Goal: Check status: Check status

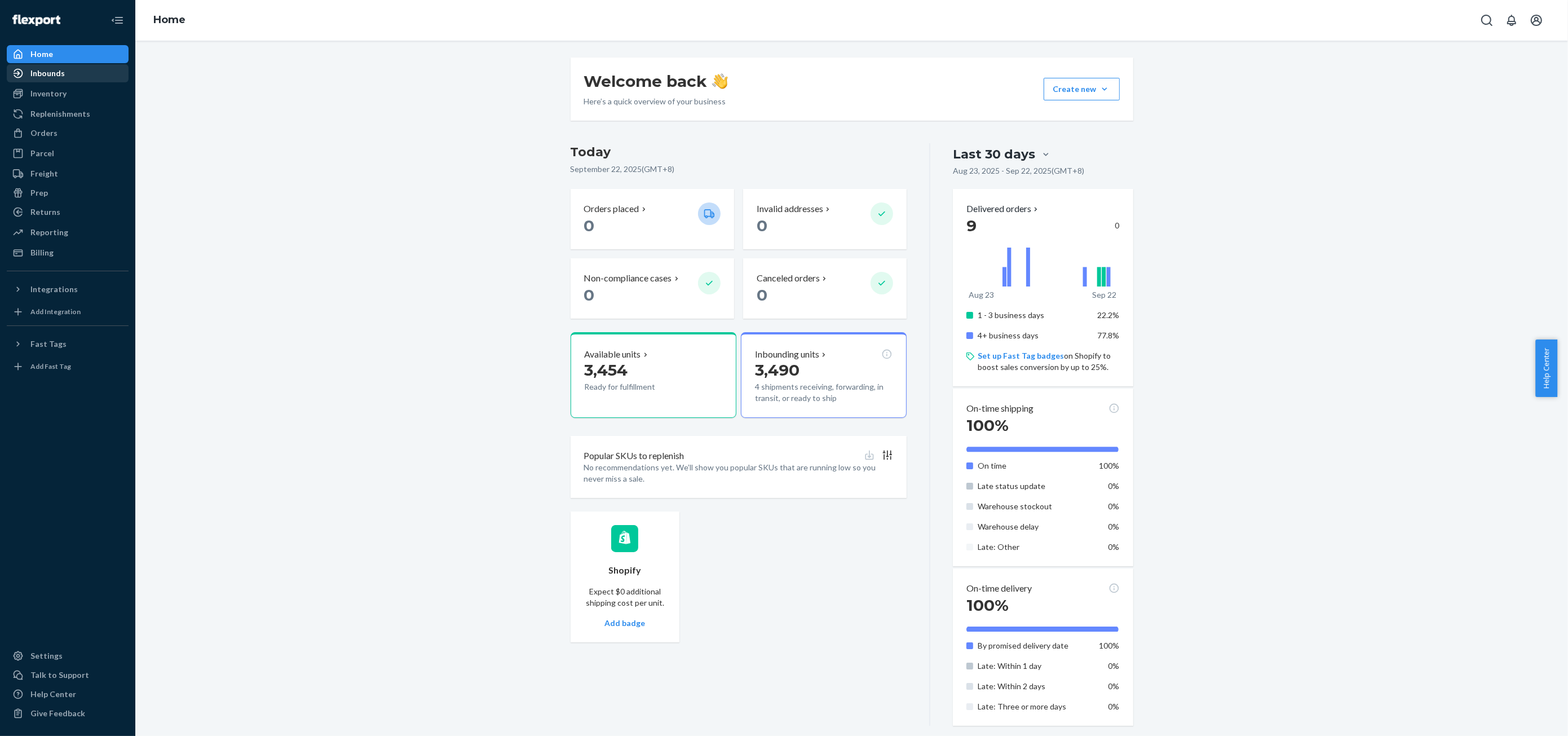
click at [75, 77] on div "Inbounds" at bounding box center [67, 74] width 120 height 16
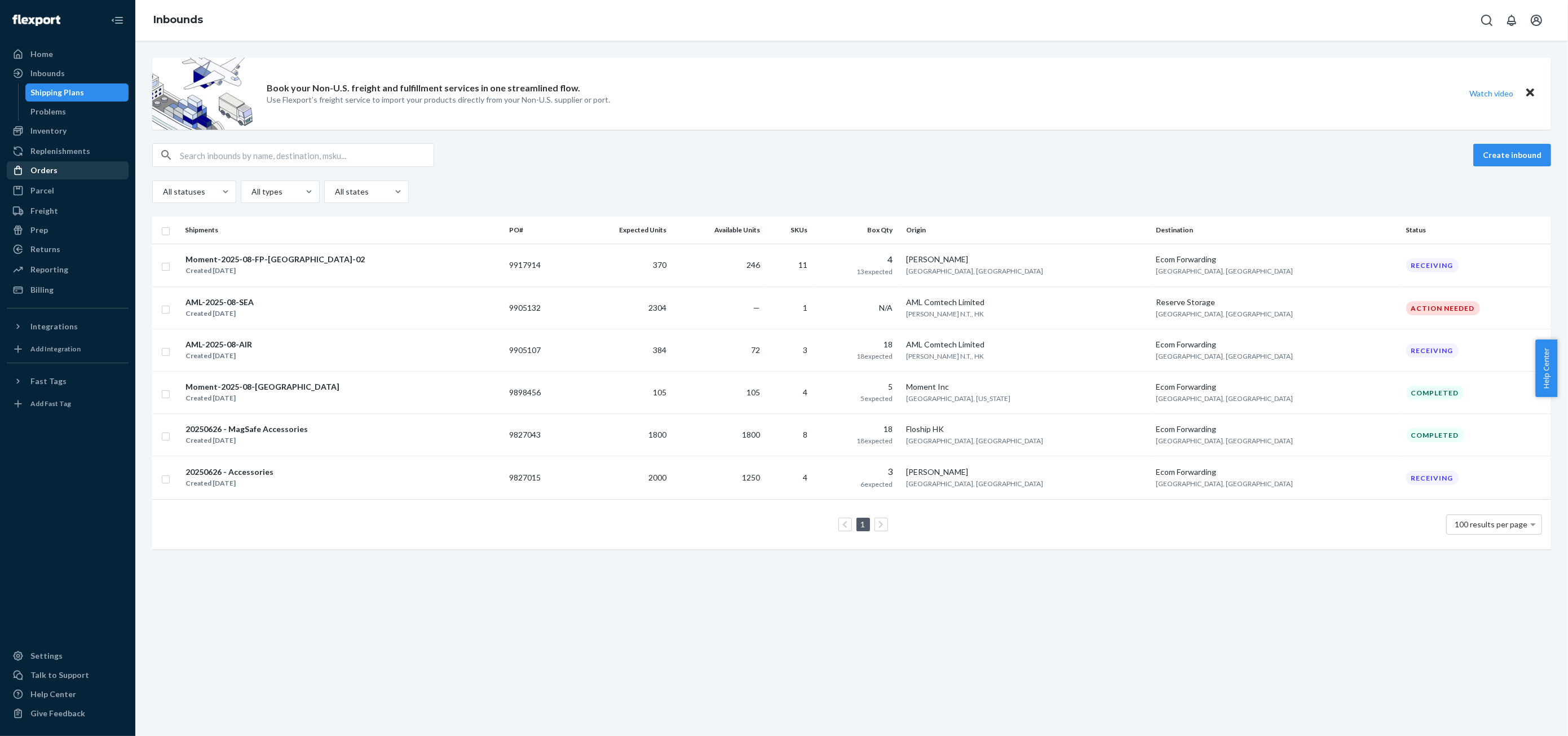
click at [85, 163] on div "Orders" at bounding box center [67, 170] width 120 height 16
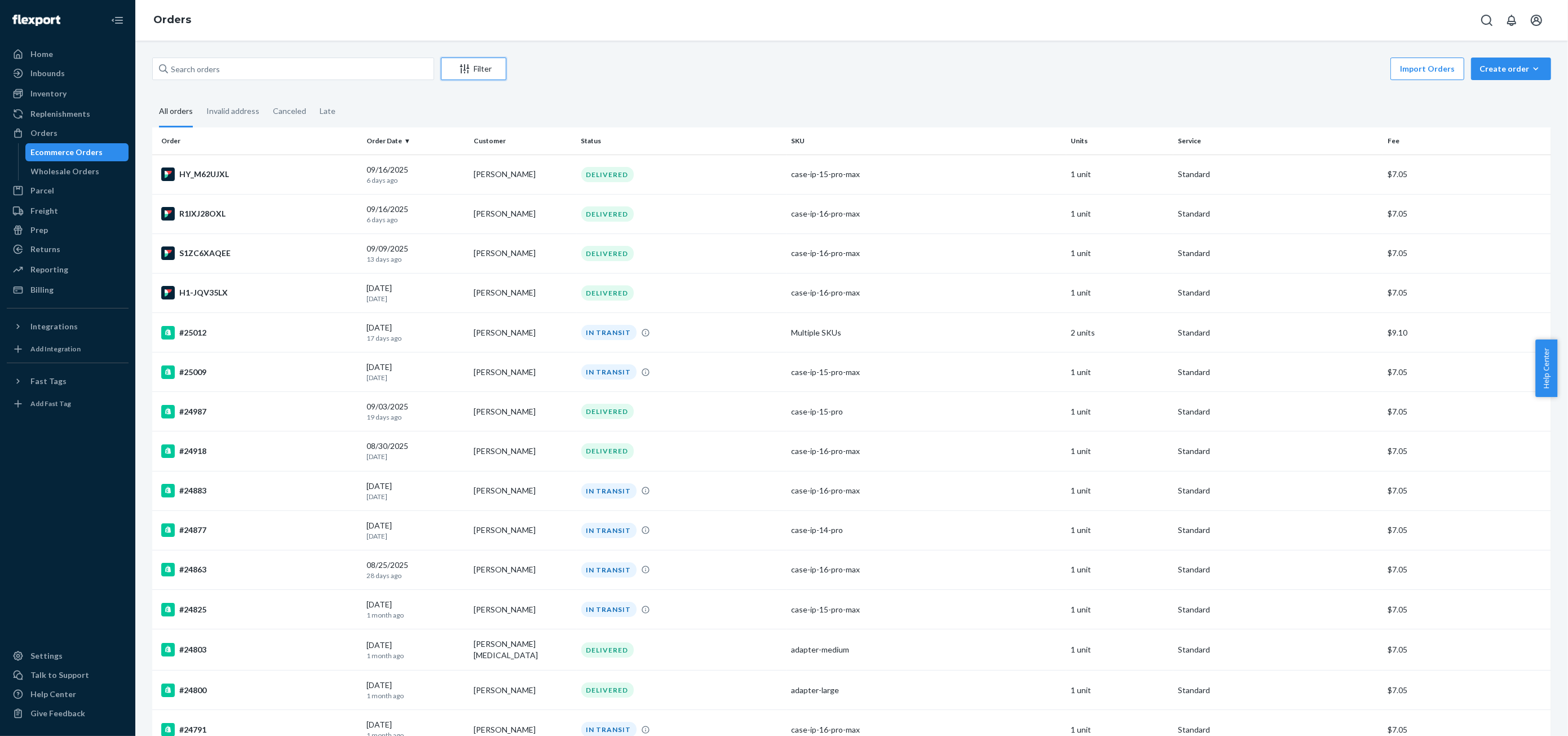
click at [479, 79] on button "Filter" at bounding box center [474, 68] width 66 height 22
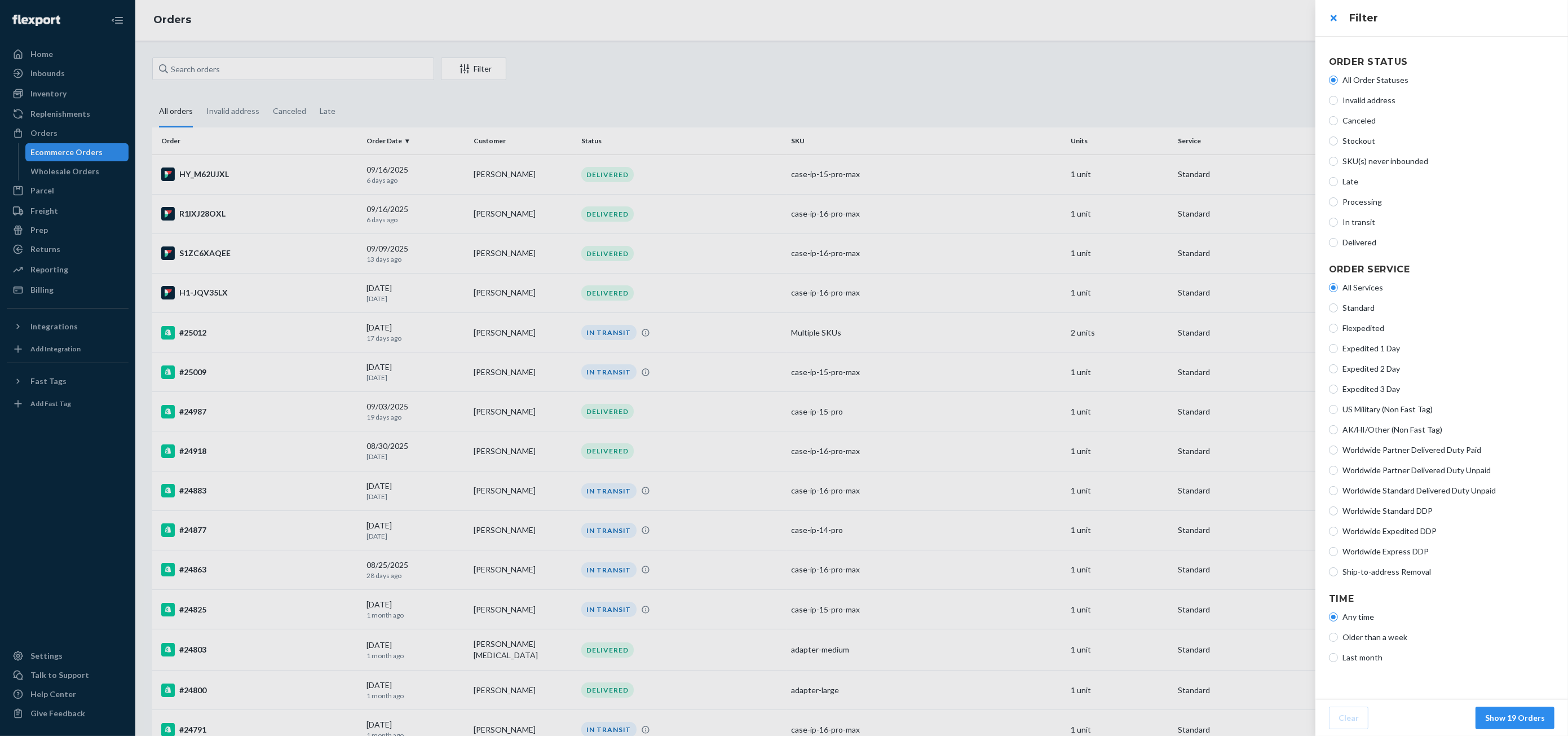
click at [1369, 221] on span "In transit" at bounding box center [1448, 222] width 212 height 12
click at [1338, 221] on input "In transit" at bounding box center [1333, 222] width 9 height 9
radio input "true"
radio input "false"
click at [1008, 507] on div at bounding box center [784, 368] width 1568 height 736
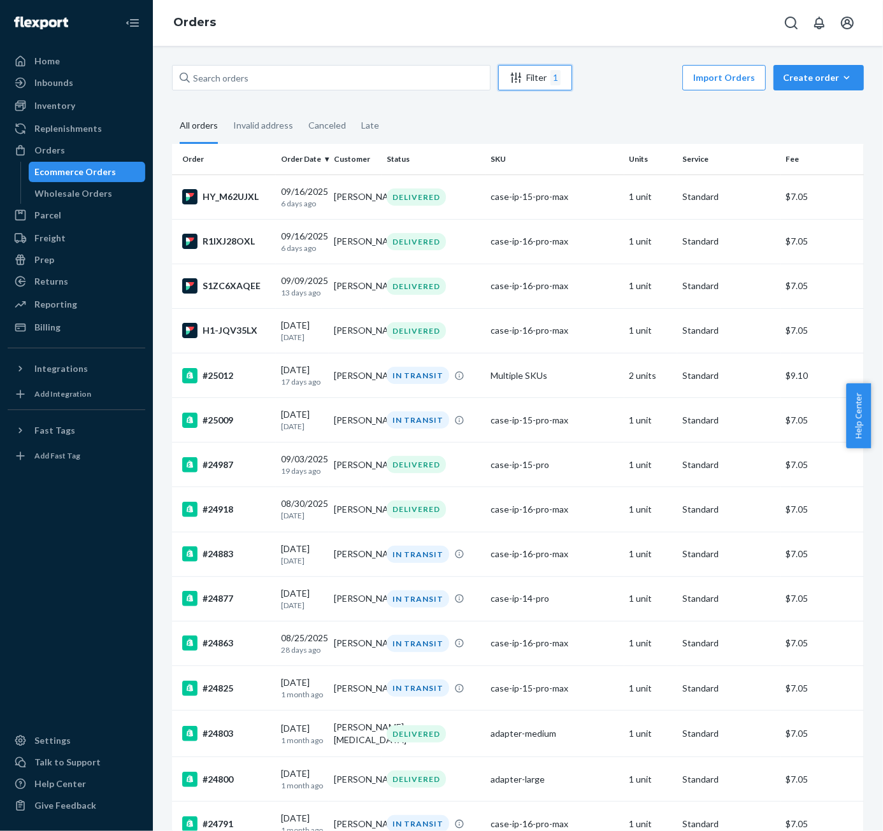
click at [541, 77] on div "Filter 1" at bounding box center [535, 77] width 73 height 15
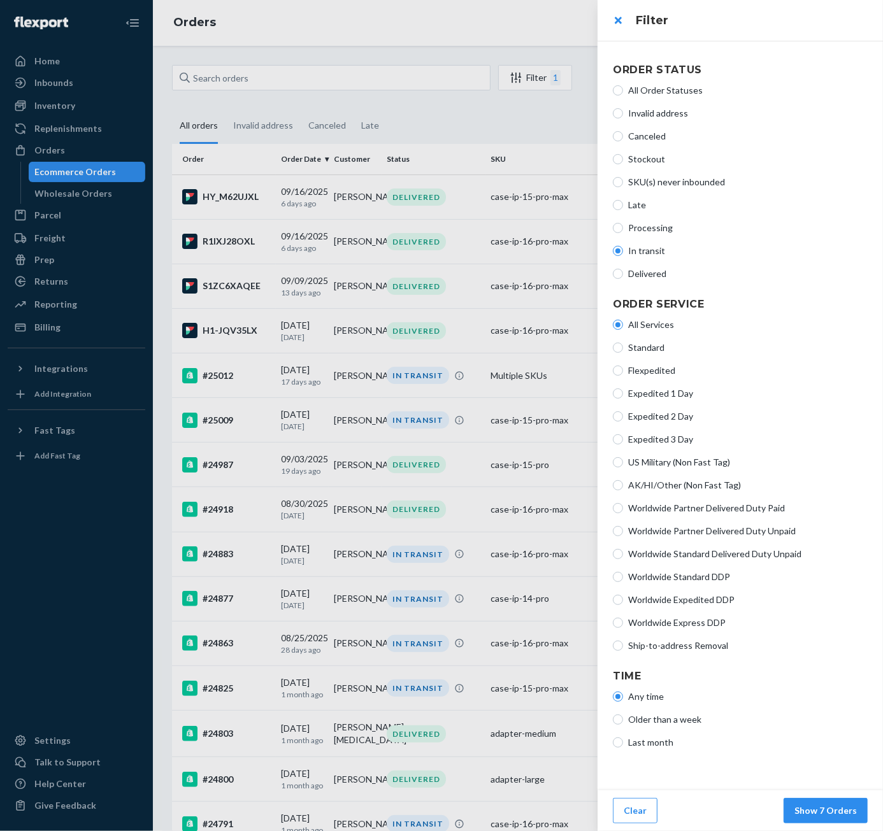
click at [652, 268] on span "Delivered" at bounding box center [747, 274] width 239 height 13
click at [623, 269] on input "Delivered" at bounding box center [618, 274] width 10 height 10
radio input "true"
radio input "false"
click at [839, 809] on button "Show 12 Orders" at bounding box center [822, 810] width 89 height 25
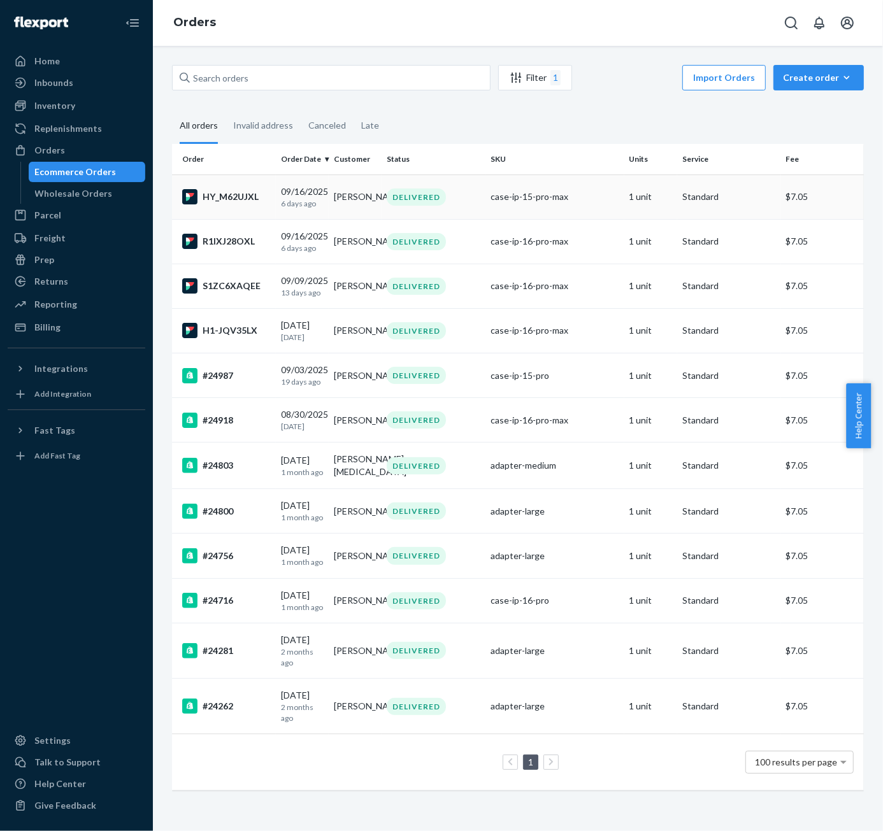
click at [439, 213] on td "DELIVERED" at bounding box center [434, 197] width 104 height 45
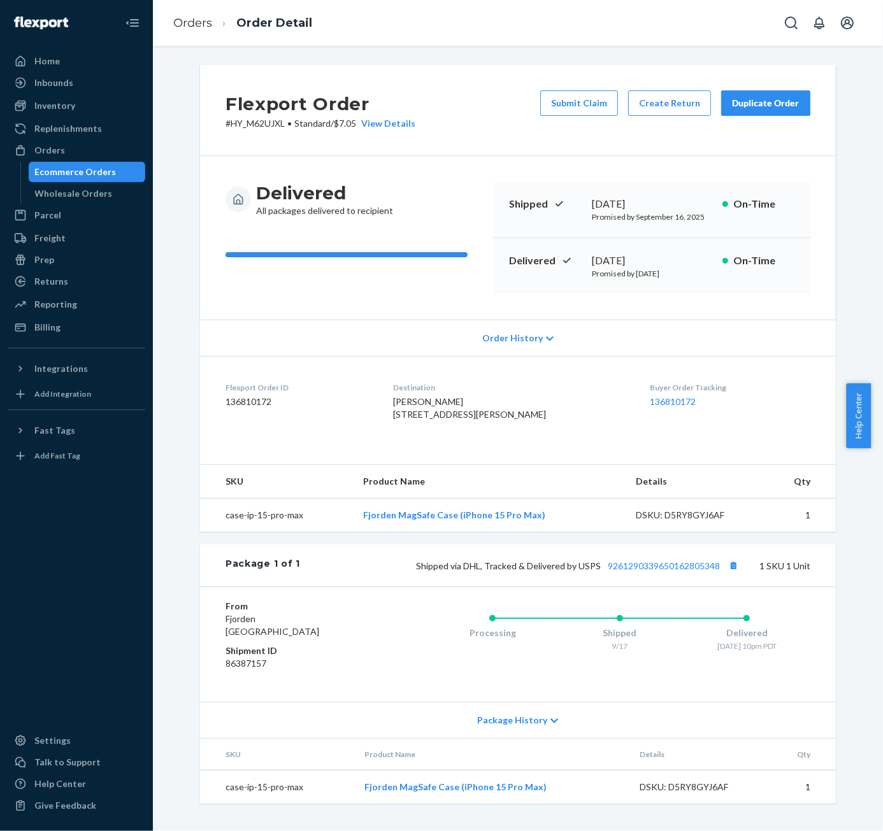
click at [74, 175] on div "Ecommerce Orders" at bounding box center [76, 172] width 82 height 13
